Goal: Transaction & Acquisition: Register for event/course

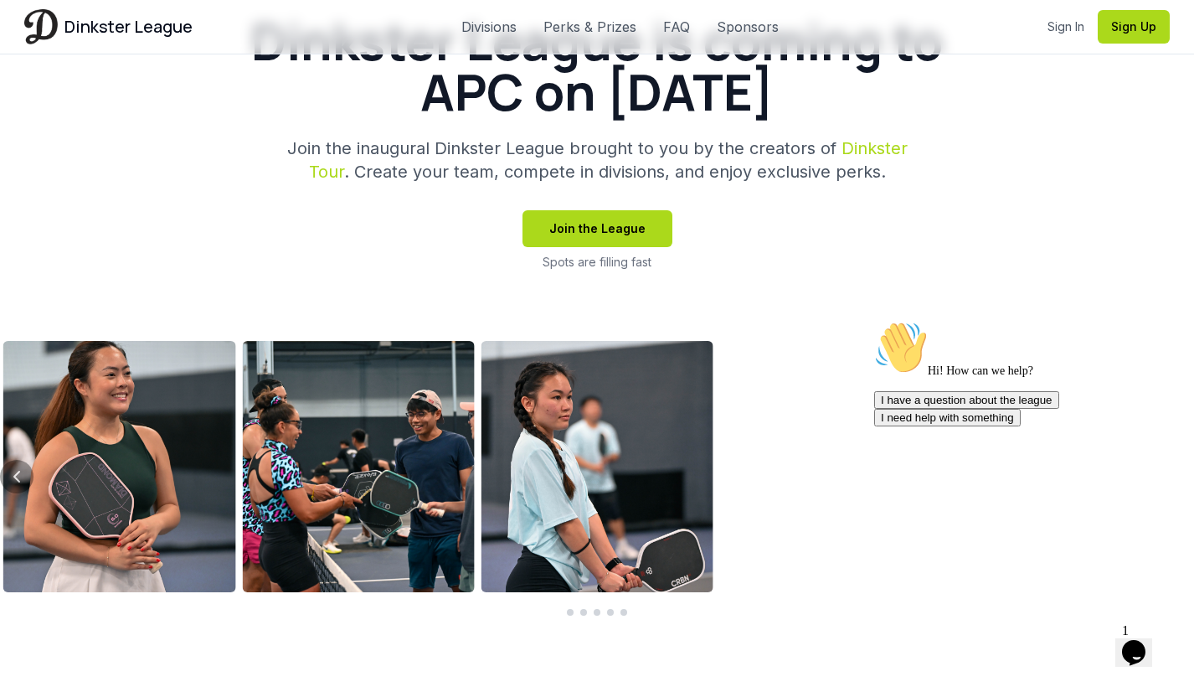
scroll to position [504, 0]
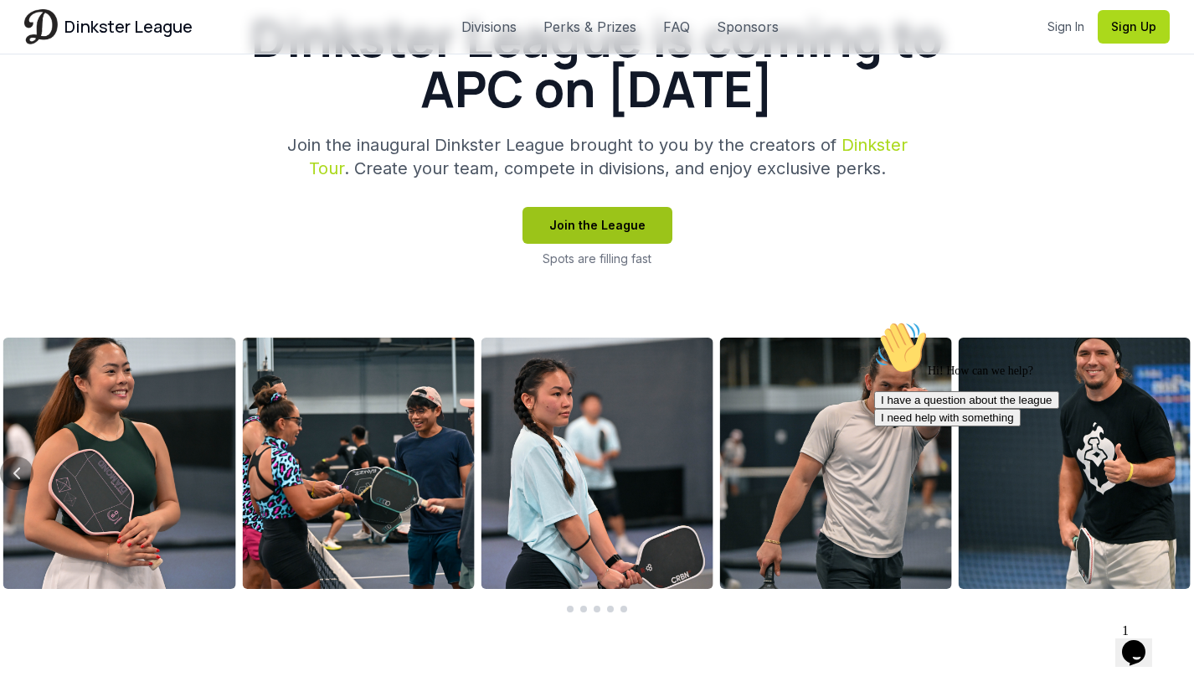
click at [614, 231] on button "Join the League" at bounding box center [598, 225] width 150 height 37
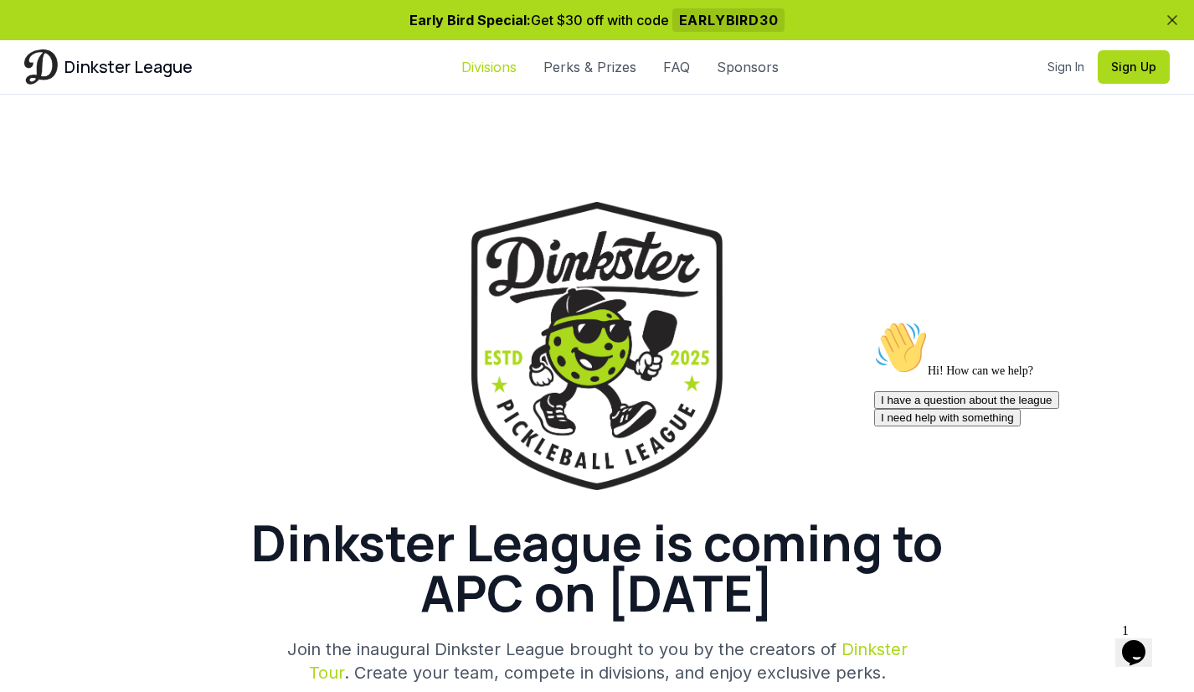
click at [492, 68] on link "Divisions" at bounding box center [488, 67] width 55 height 20
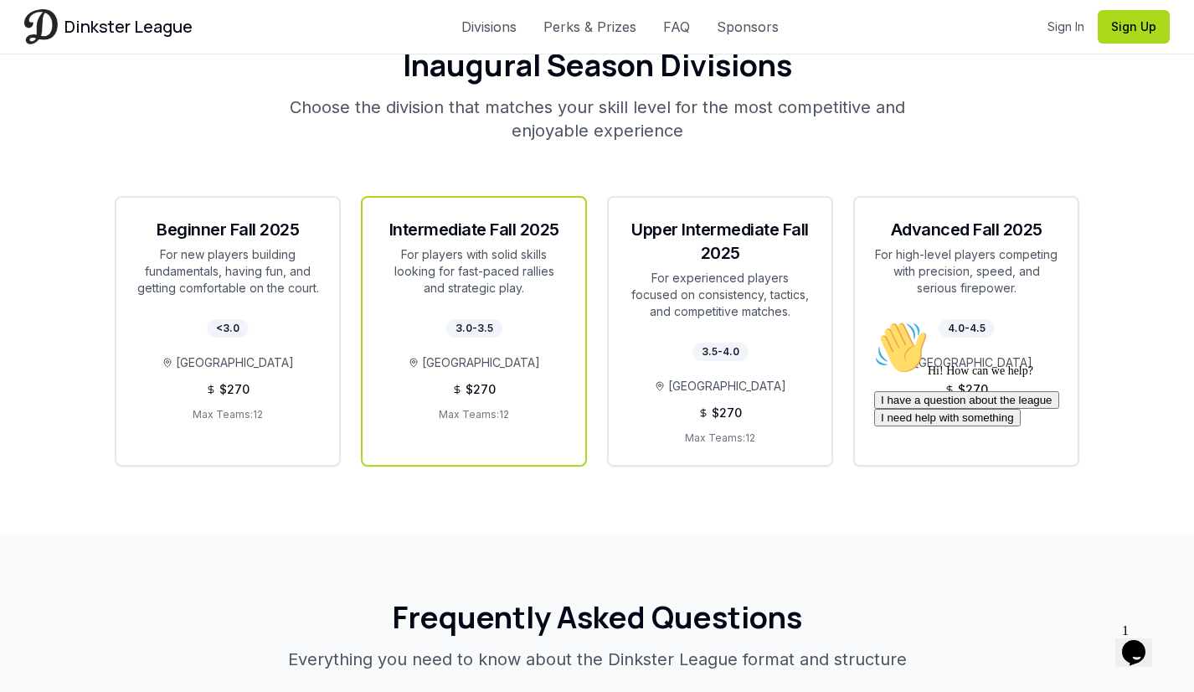
scroll to position [3066, 0]
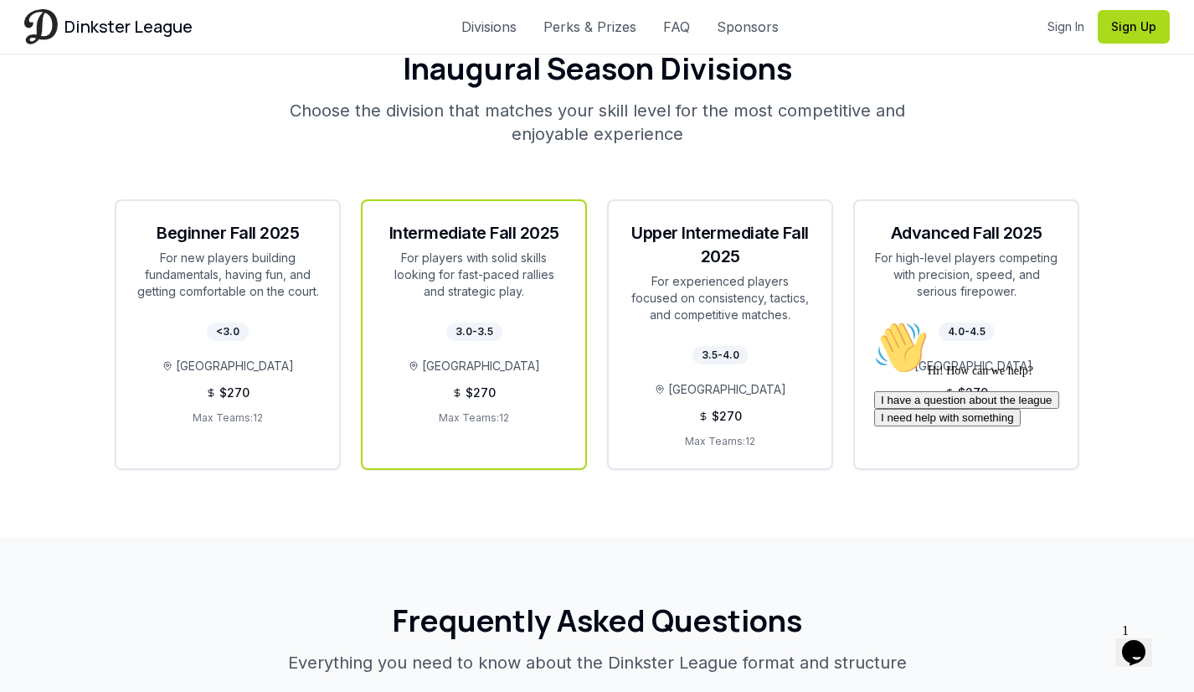
click at [477, 358] on span "[GEOGRAPHIC_DATA]" at bounding box center [481, 366] width 118 height 17
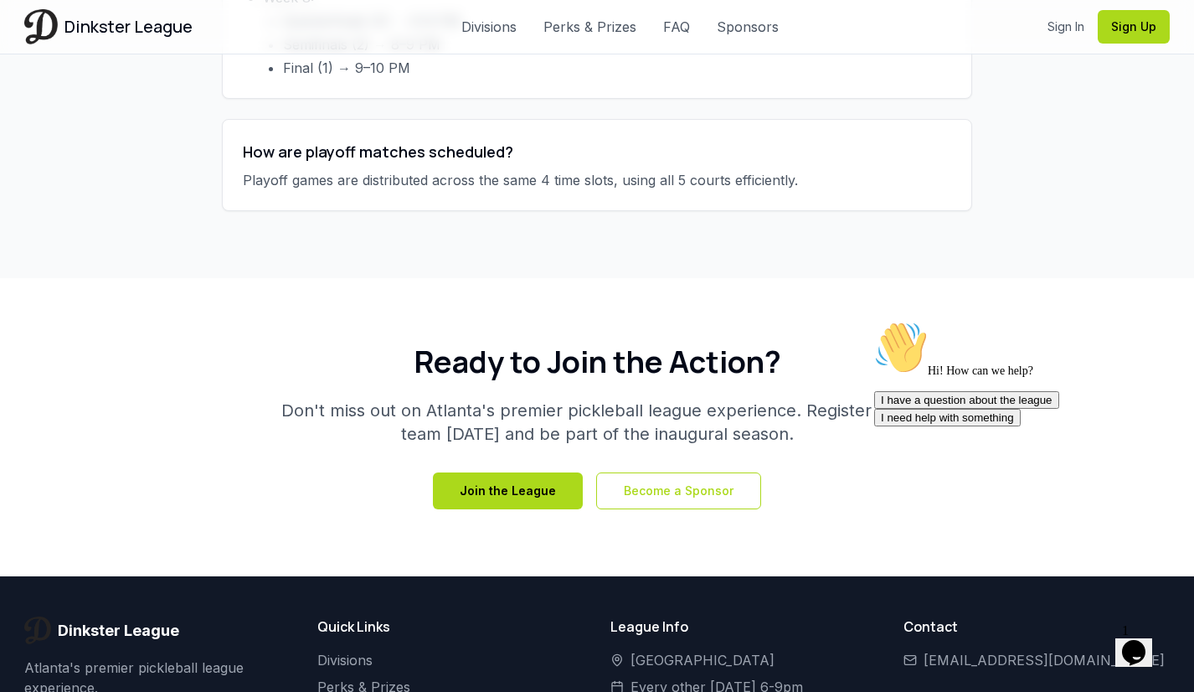
scroll to position [6030, 0]
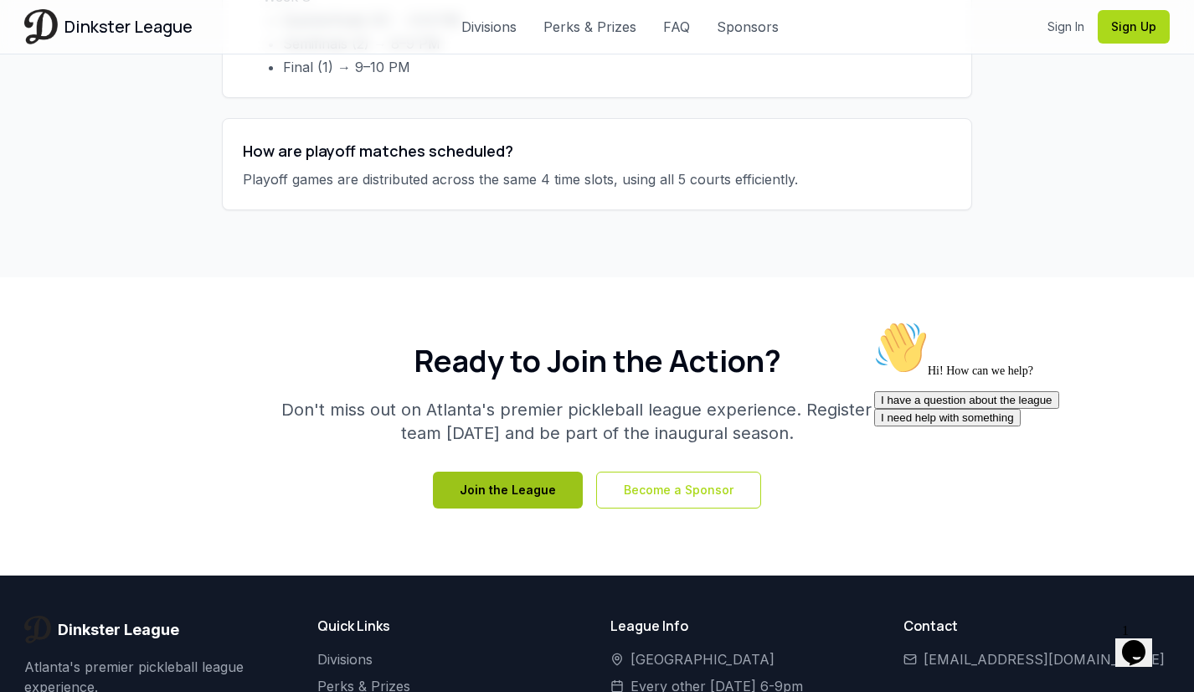
click at [530, 471] on button "Join the League" at bounding box center [508, 489] width 150 height 37
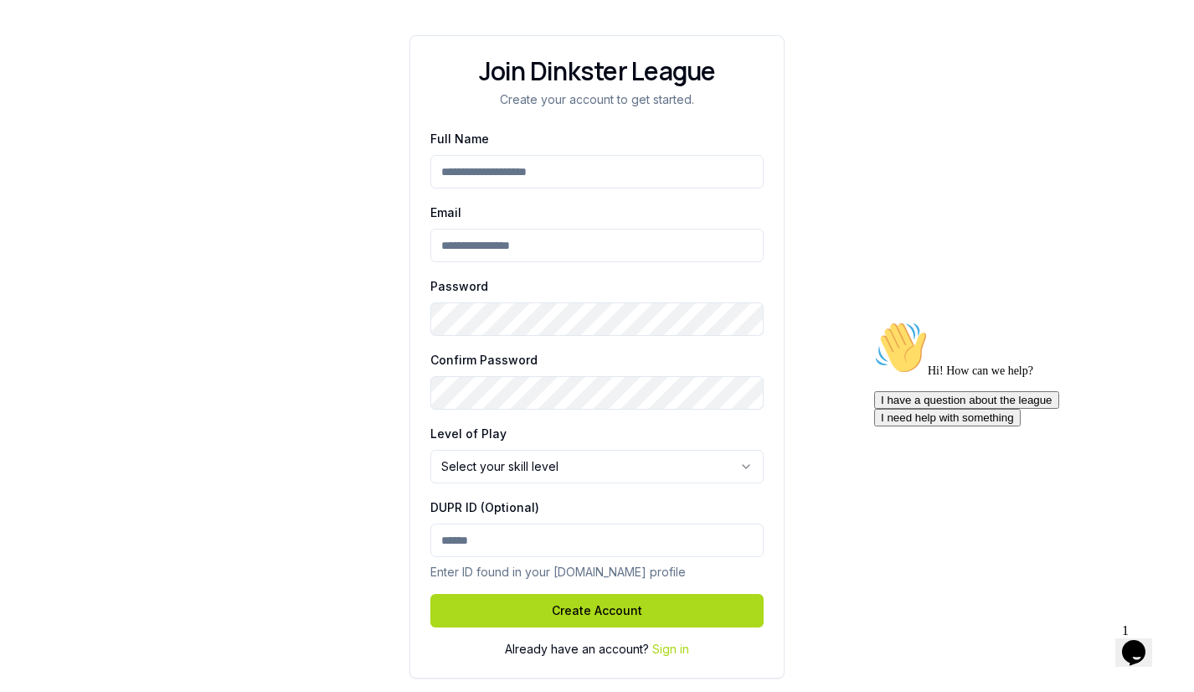
scroll to position [222, 0]
type input "**********"
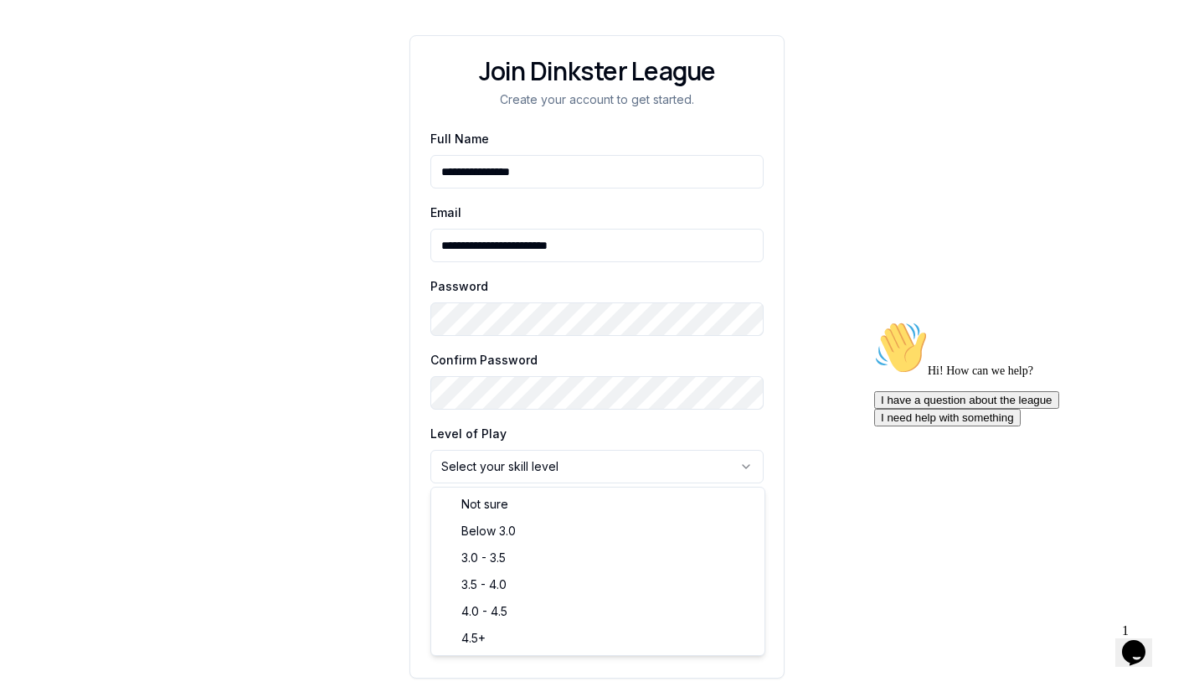
click at [516, 471] on html "**********" at bounding box center [597, 235] width 1194 height 914
select select "*******"
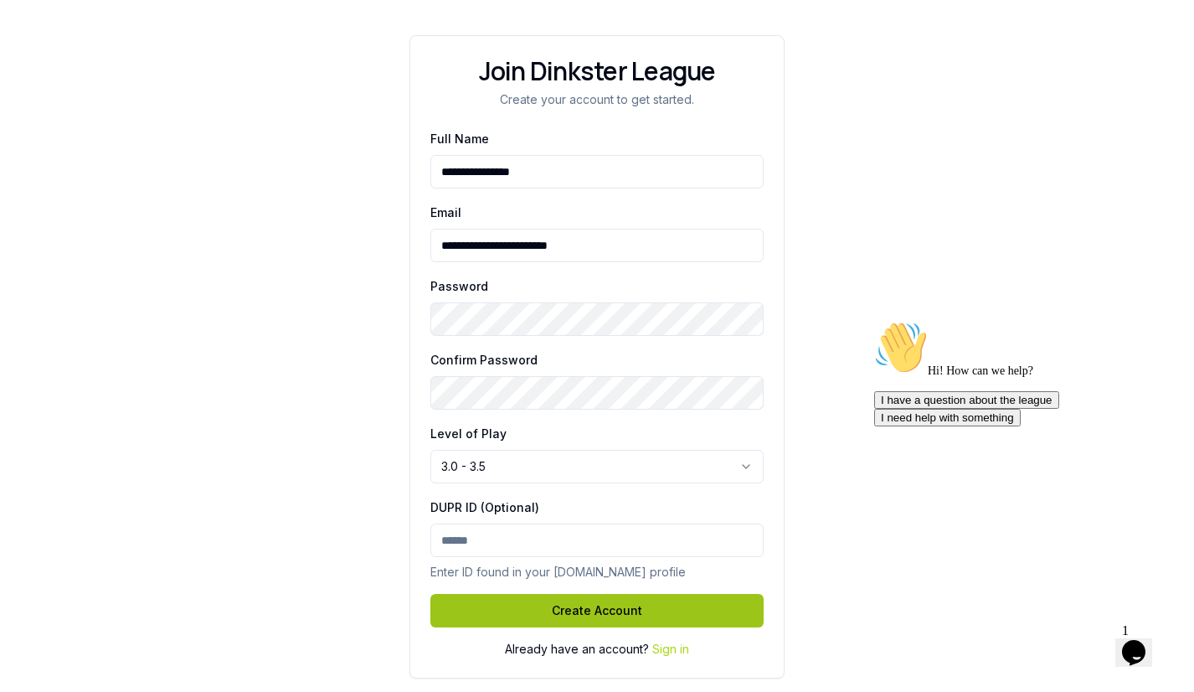
click at [542, 615] on button "Create Account" at bounding box center [596, 610] width 333 height 33
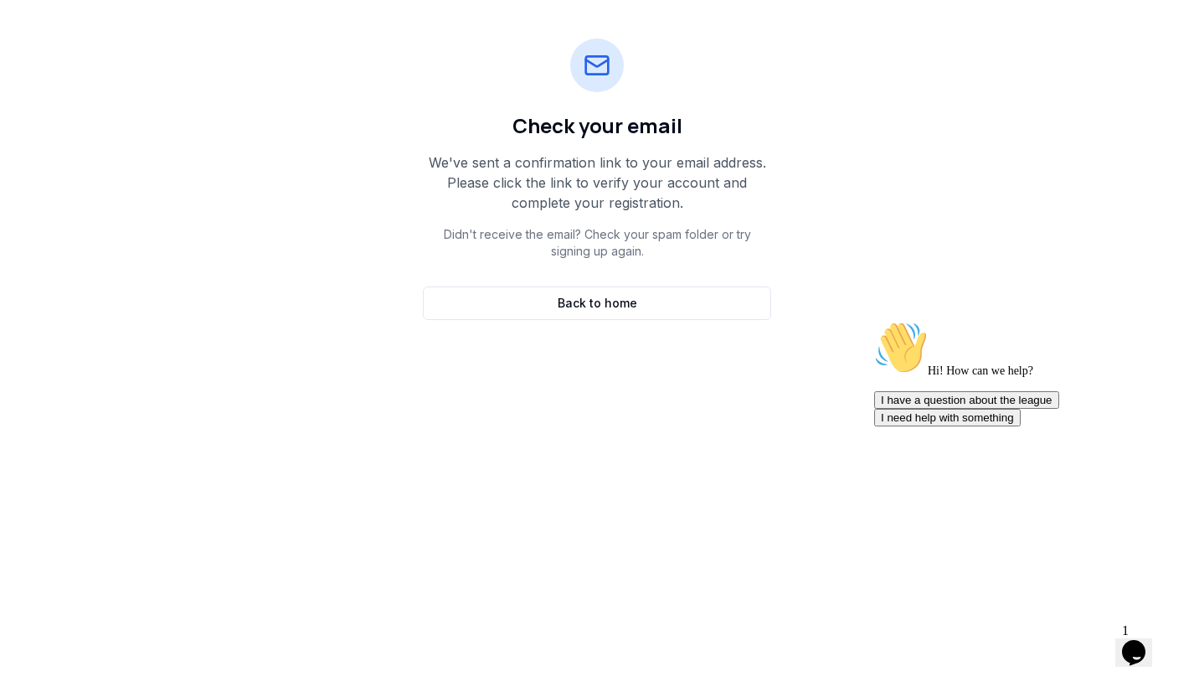
scroll to position [260, 0]
click at [1032, 377] on span "Hi! How can we help?" at bounding box center [953, 370] width 159 height 13
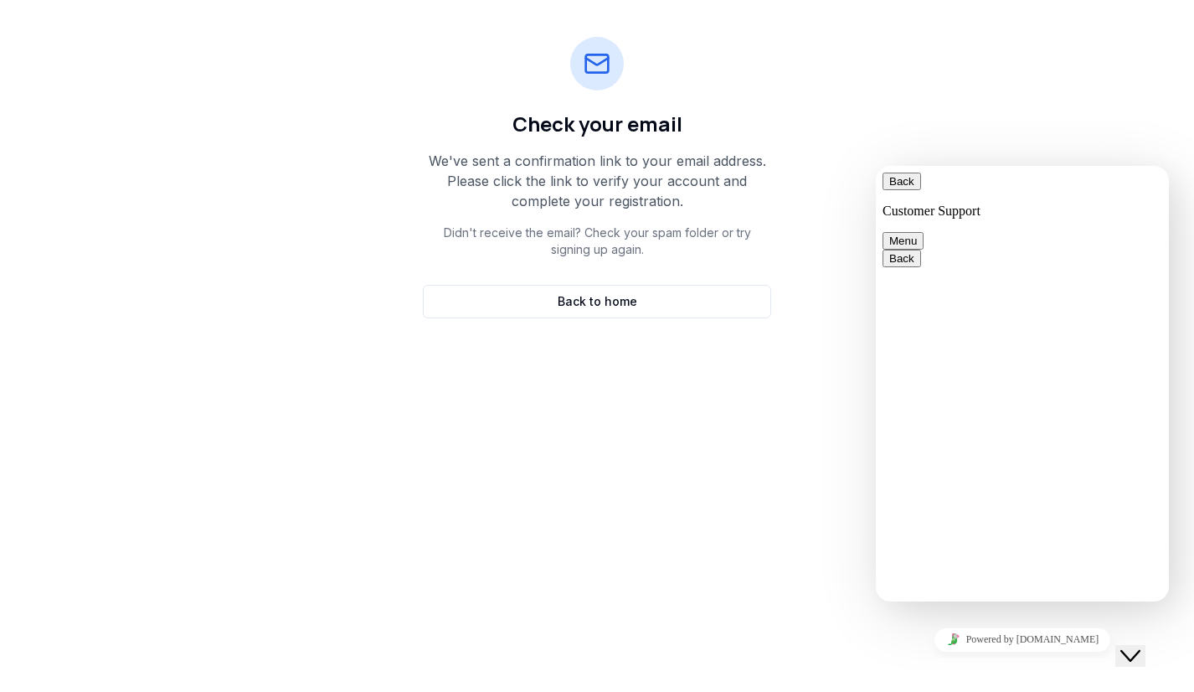
click at [876, 166] on textarea at bounding box center [876, 166] width 0 height 0
type textarea "**********"
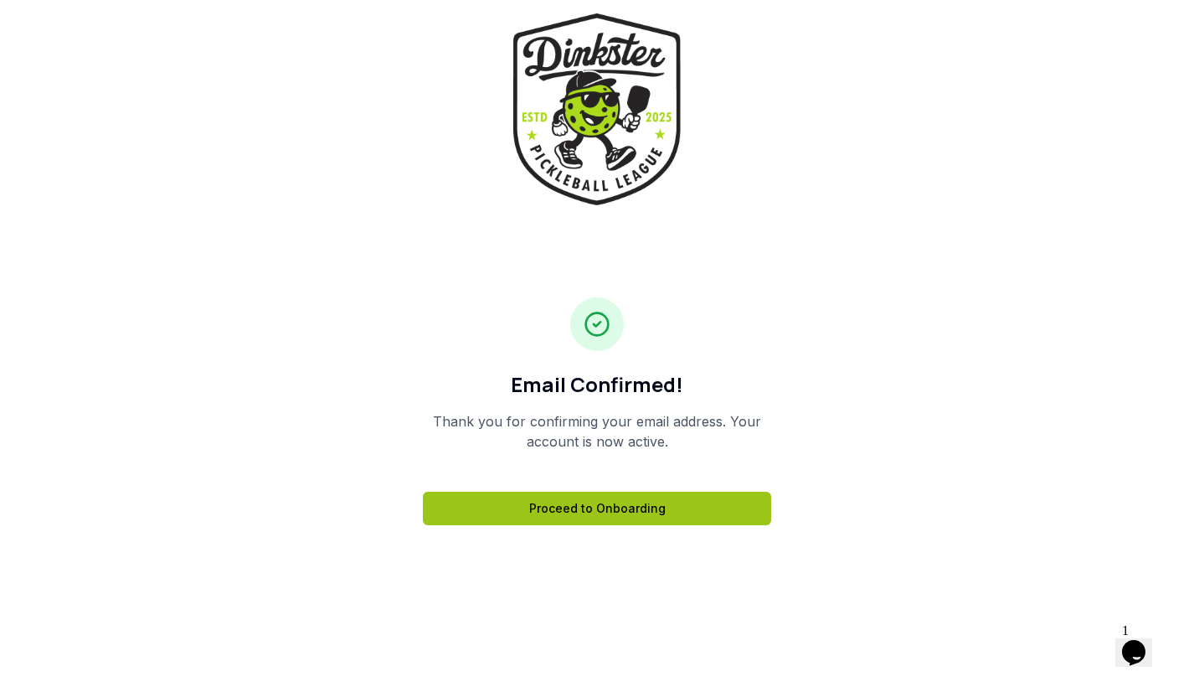
click at [600, 513] on link "Proceed to Onboarding" at bounding box center [597, 508] width 348 height 33
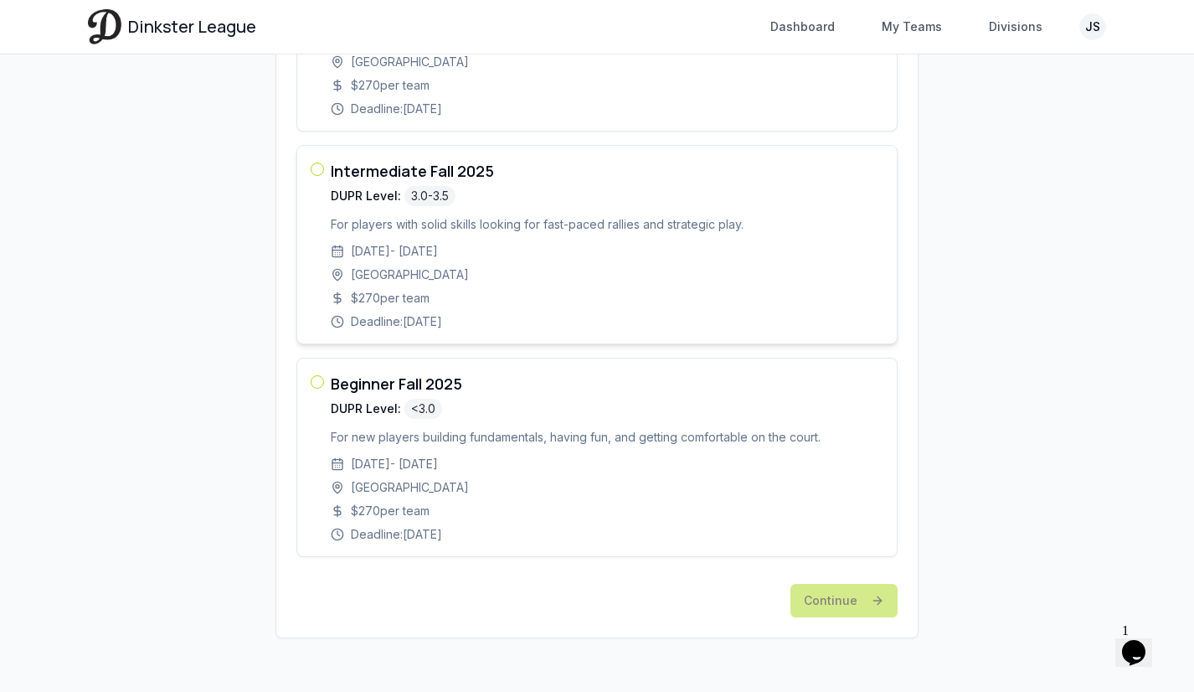
scroll to position [691, 0]
click at [436, 272] on span "[GEOGRAPHIC_DATA]" at bounding box center [410, 274] width 118 height 17
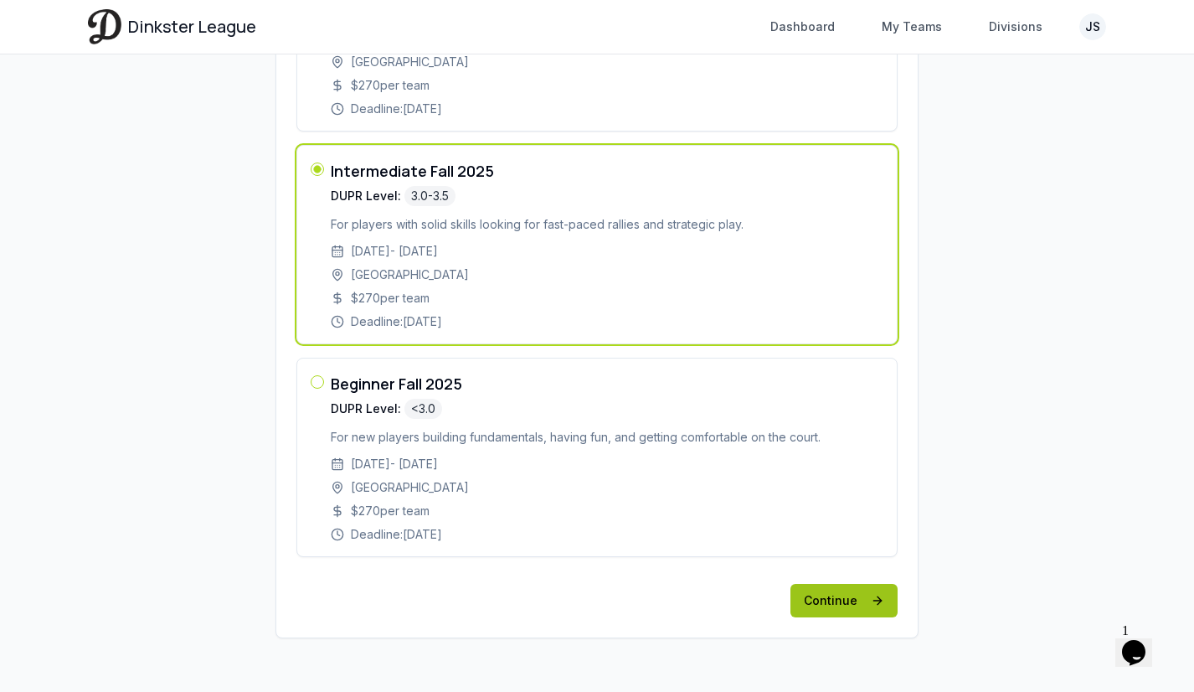
click at [851, 594] on button "Continue" at bounding box center [844, 600] width 107 height 33
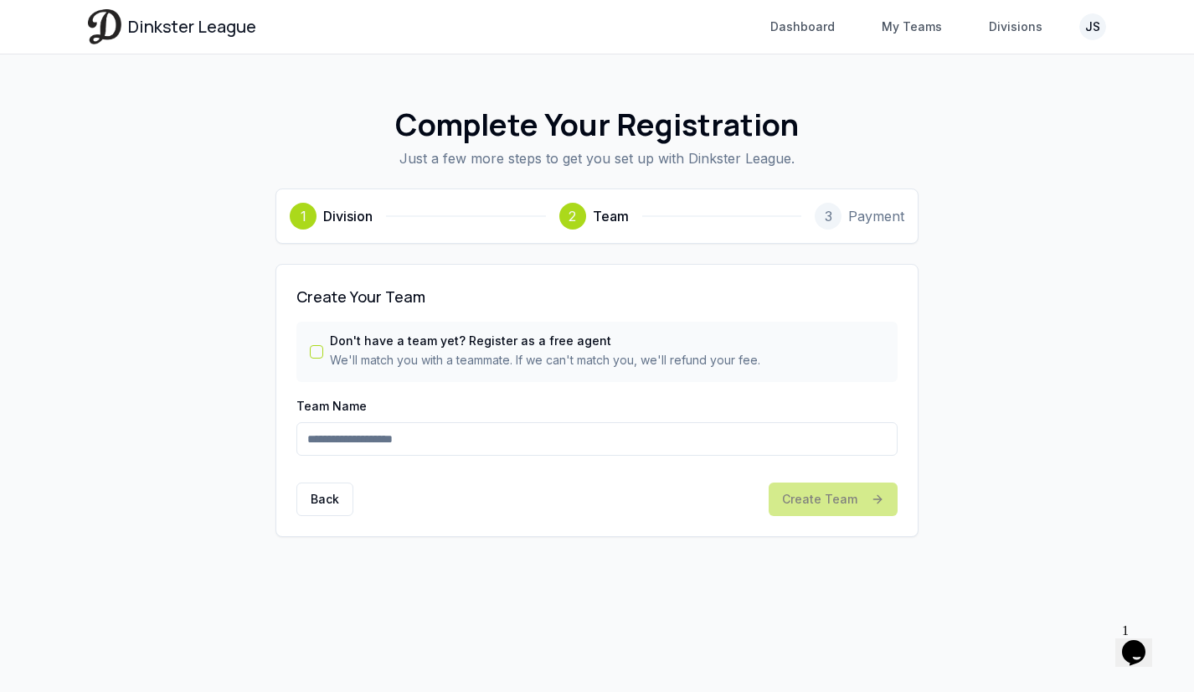
scroll to position [0, 0]
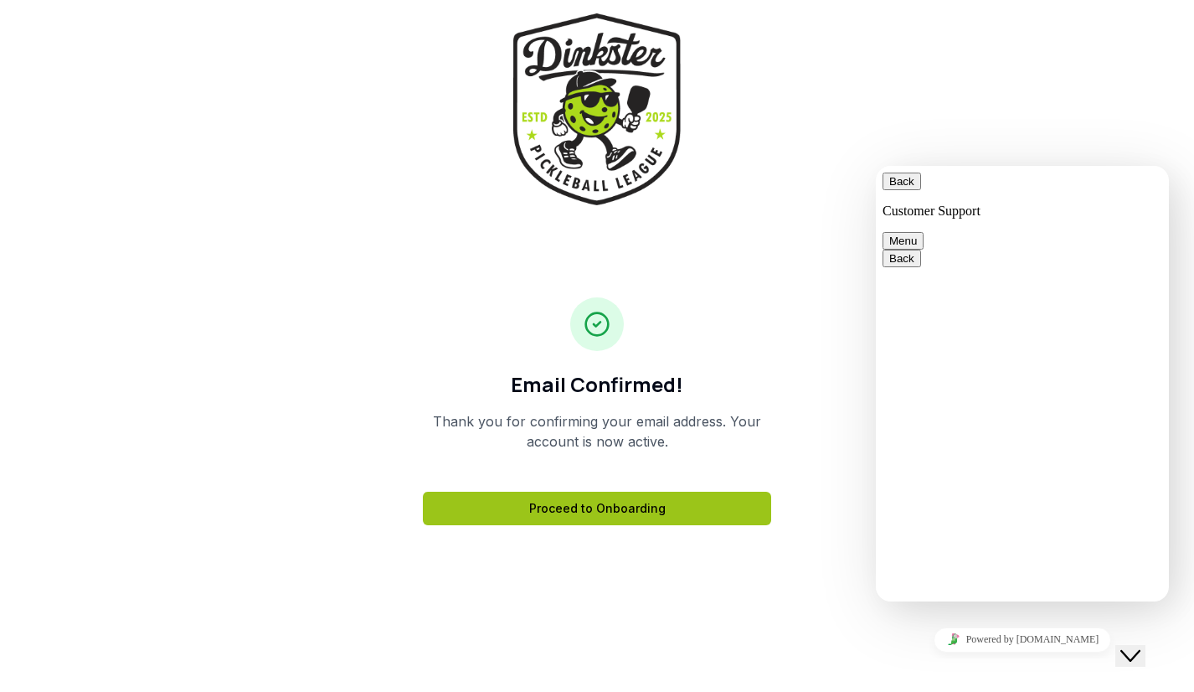
click at [652, 508] on link "Proceed to Onboarding" at bounding box center [597, 508] width 348 height 33
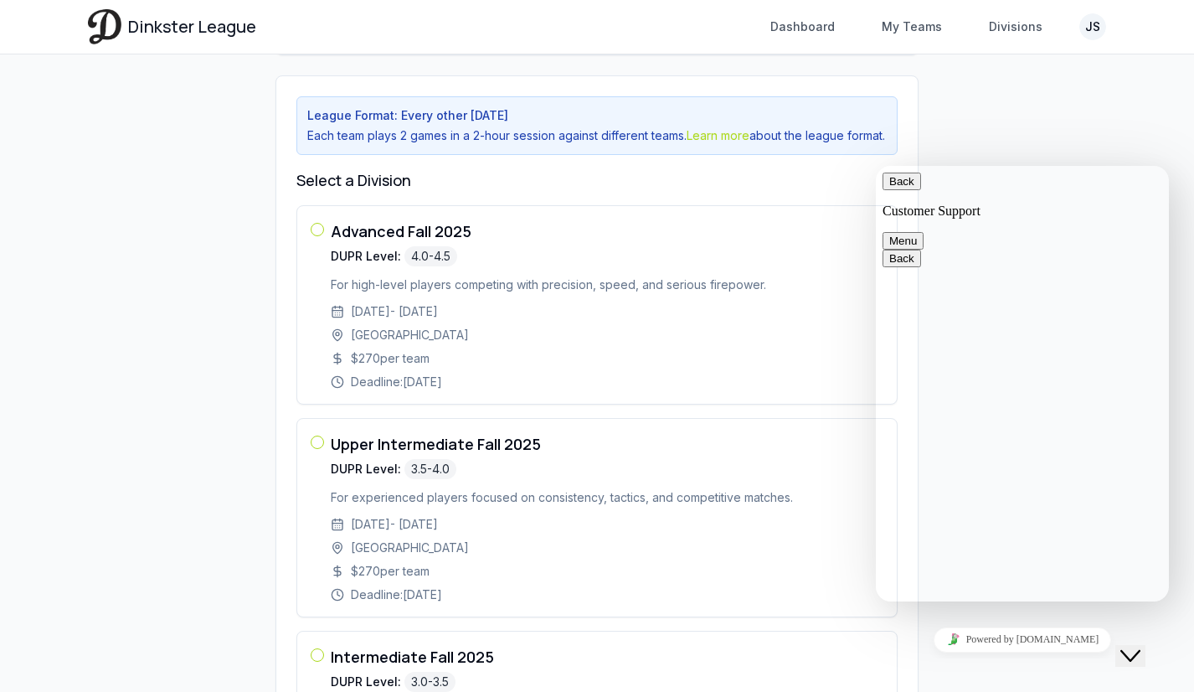
scroll to position [189, 0]
click at [876, 166] on textarea at bounding box center [876, 166] width 0 height 0
type textarea "*"
click at [904, 187] on button "Back" at bounding box center [902, 182] width 39 height 18
click at [1018, 120] on div "Complete Your Registration Just a few more steps to get you set up with Dinkste…" at bounding box center [597, 521] width 1018 height 1258
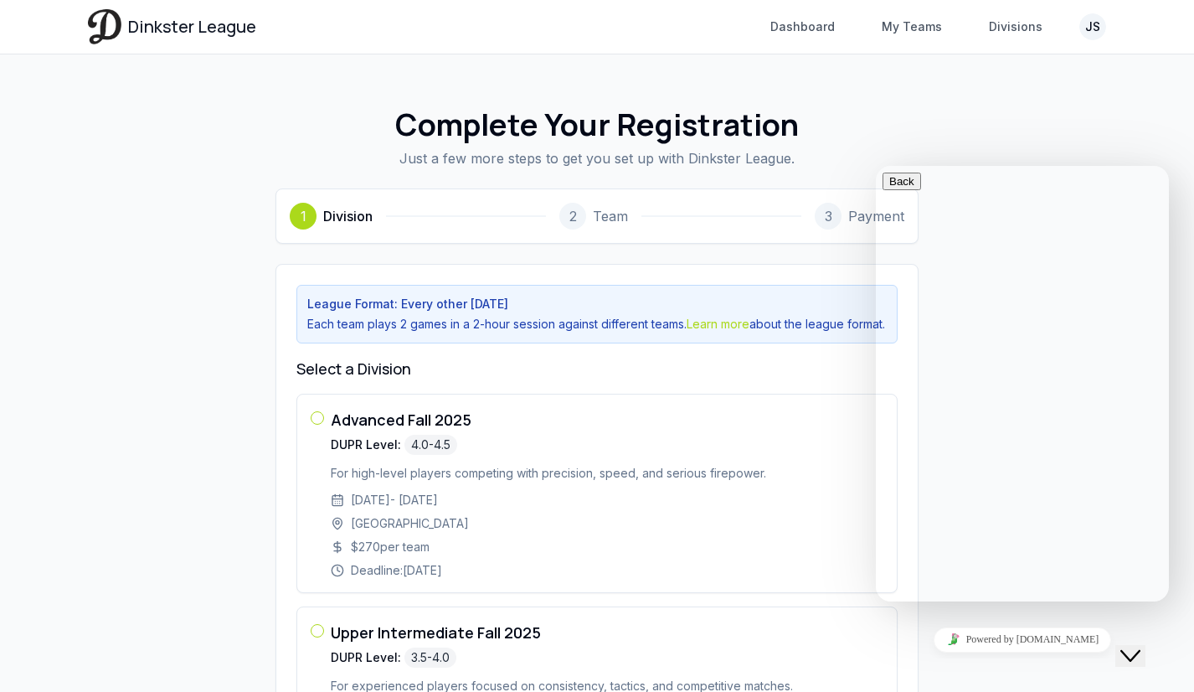
scroll to position [0, 0]
